Goal: Task Accomplishment & Management: Manage account settings

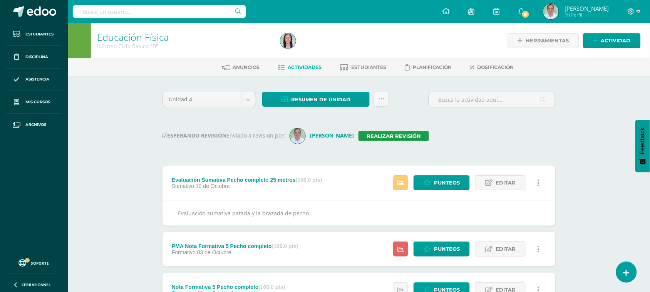
click at [116, 14] on input "text" at bounding box center [159, 11] width 173 height 13
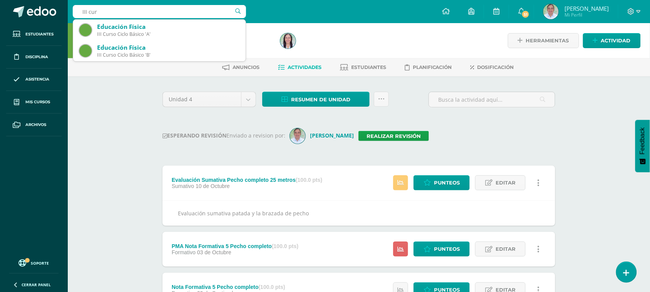
type input "III curs"
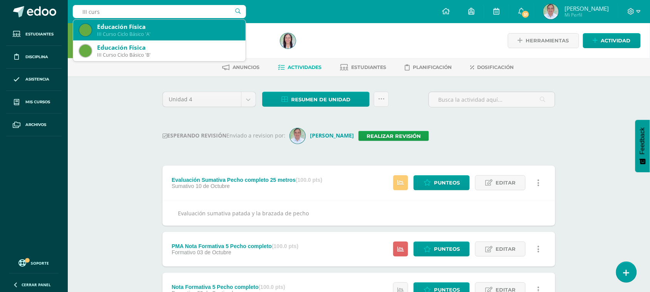
click at [134, 33] on div "III Curso Ciclo Básico 'A'" at bounding box center [168, 34] width 143 height 7
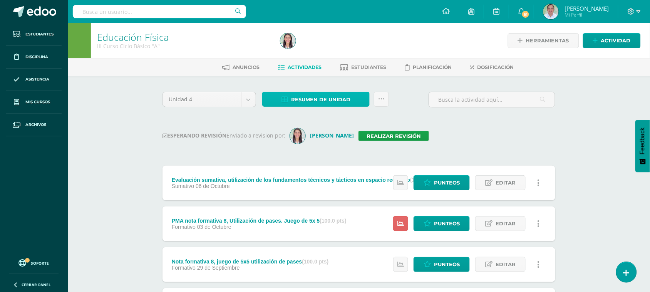
click at [329, 101] on span "Resumen de unidad" at bounding box center [320, 99] width 59 height 14
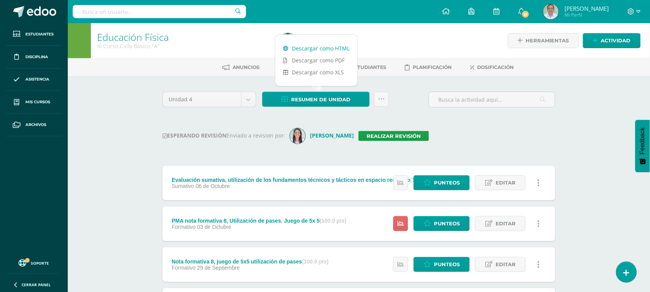
click at [329, 46] on link "Descargar como HTML" at bounding box center [316, 48] width 82 height 12
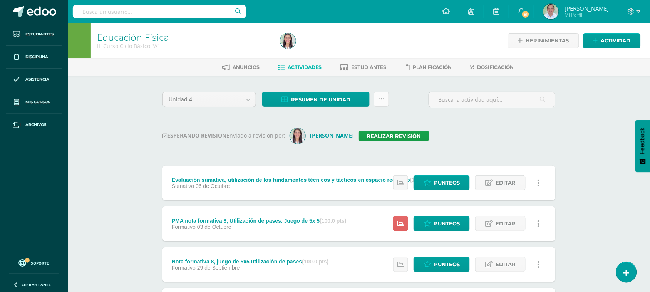
click at [384, 99] on link at bounding box center [381, 99] width 15 height 15
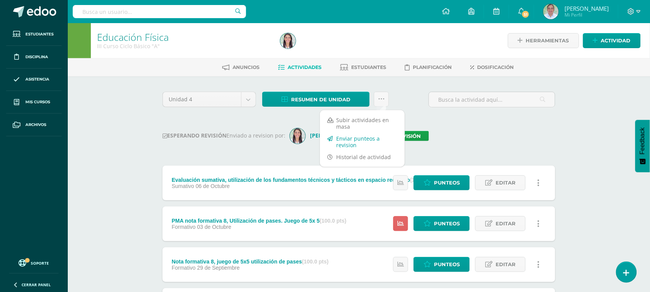
click at [355, 145] on link "Enviar punteos a revision" at bounding box center [362, 142] width 85 height 18
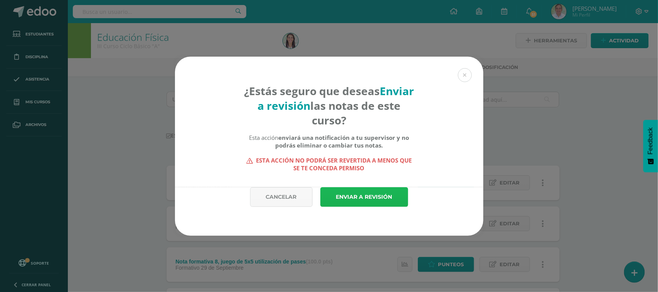
click at [357, 201] on link "Enviar a revisión" at bounding box center [364, 197] width 88 height 20
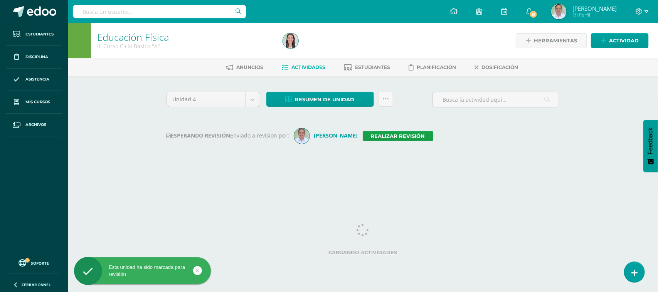
click at [145, 9] on input "text" at bounding box center [159, 11] width 173 height 13
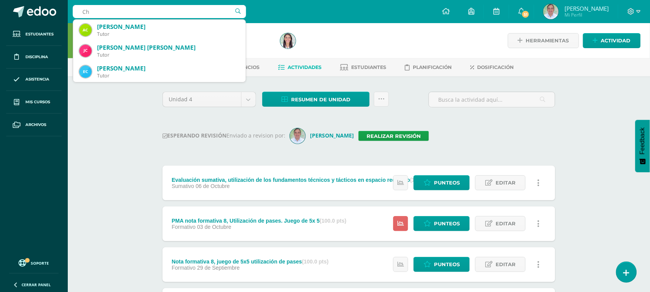
type input "C"
type input "Rocio Rosales"
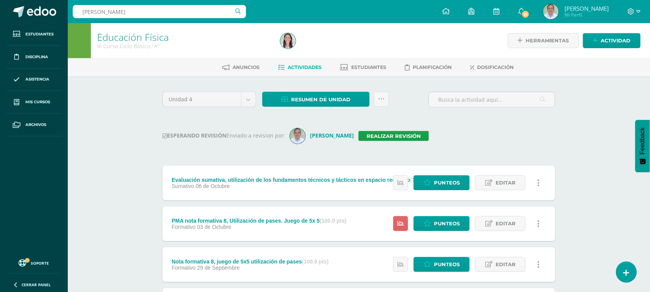
click at [392, 34] on div at bounding box center [370, 40] width 186 height 35
click at [381, 96] on icon at bounding box center [381, 99] width 7 height 7
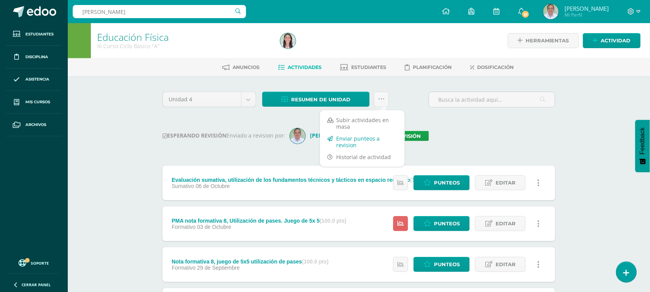
click at [346, 143] on link "Enviar punteos a revision" at bounding box center [362, 142] width 85 height 18
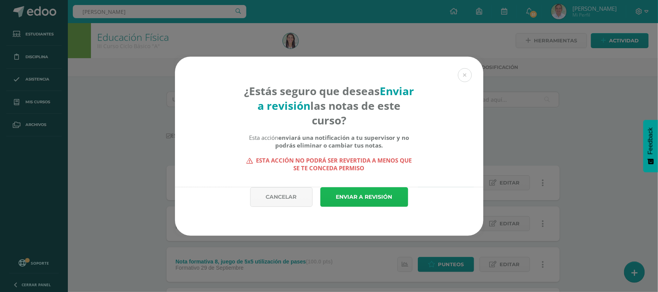
click at [369, 202] on link "Enviar a revisión" at bounding box center [364, 197] width 88 height 20
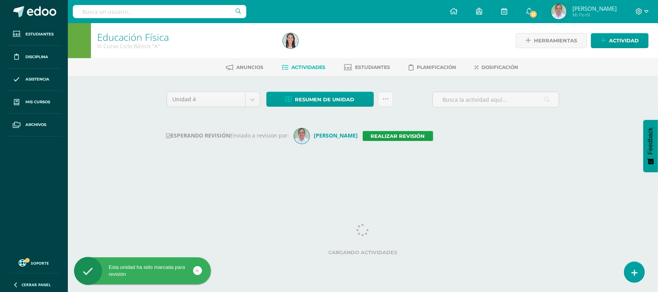
click at [103, 10] on input "text" at bounding box center [159, 11] width 173 height 13
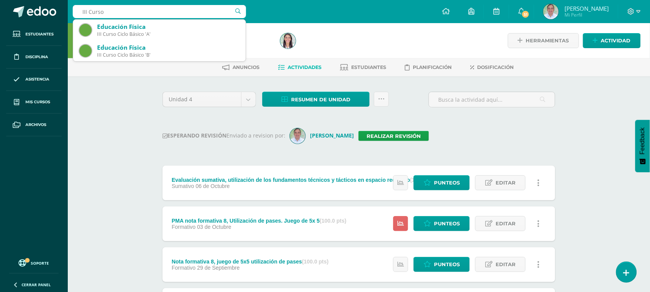
type input "III Curso"
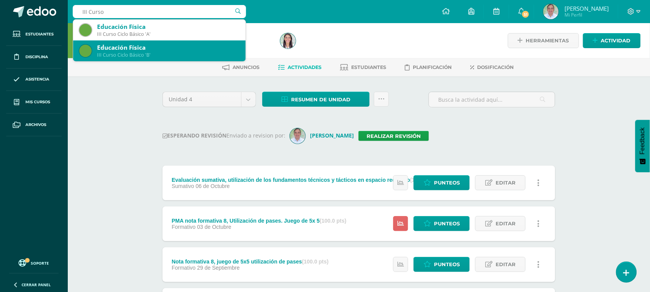
click at [128, 52] on div "III Curso Ciclo Básico 'B'" at bounding box center [168, 55] width 143 height 7
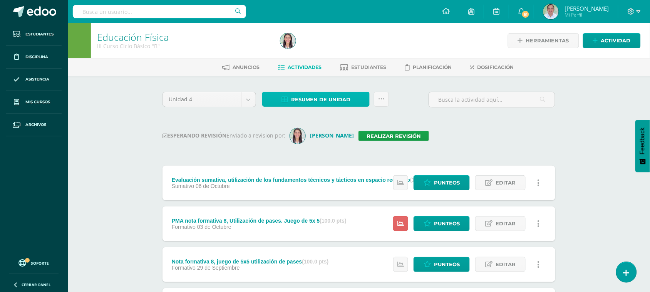
click at [298, 97] on span "Resumen de unidad" at bounding box center [320, 99] width 59 height 14
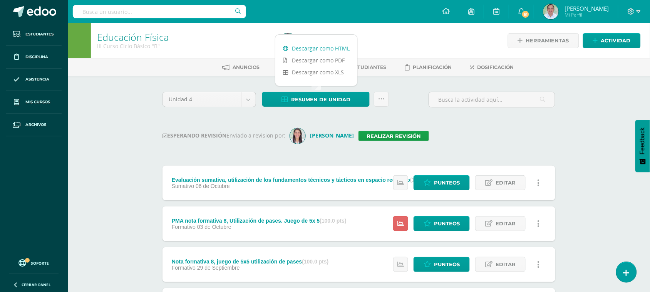
click at [307, 47] on link "Descargar como HTML" at bounding box center [316, 48] width 82 height 12
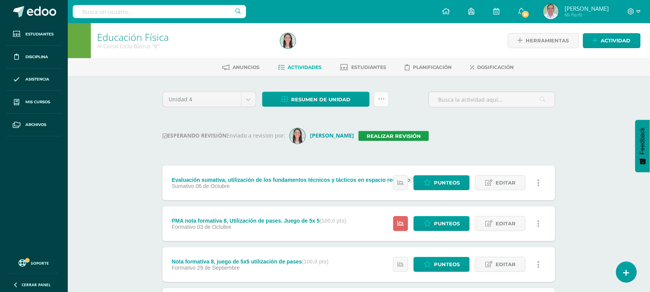
click at [383, 102] on link at bounding box center [381, 99] width 15 height 15
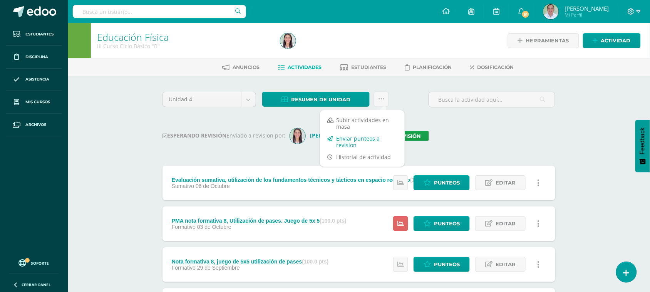
click at [363, 140] on link "Enviar punteos a revision" at bounding box center [362, 142] width 85 height 18
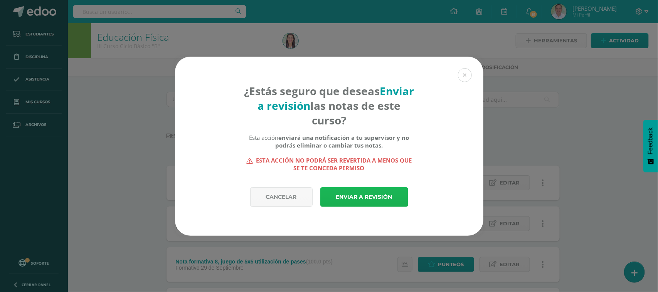
click at [375, 202] on link "Enviar a revisión" at bounding box center [364, 197] width 88 height 20
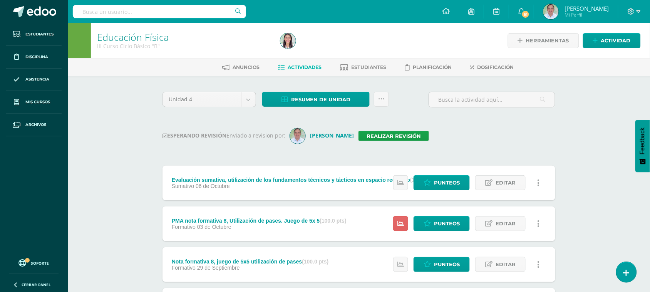
click at [101, 8] on input "text" at bounding box center [159, 11] width 173 height 13
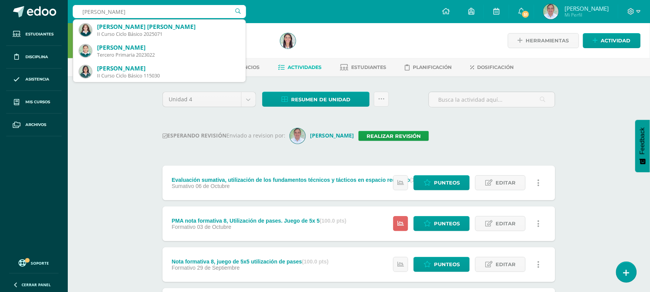
type input "[PERSON_NAME]"
